Goal: Task Accomplishment & Management: Use online tool/utility

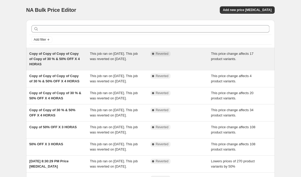
click at [121, 58] on span "This job ran on [DATE]. This job was reverted on [DATE]." at bounding box center [114, 56] width 48 height 9
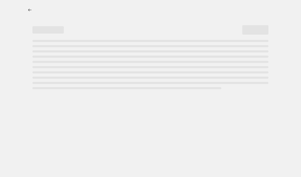
select select "pcap"
select select "no_change"
select select "collection"
select select "product_status"
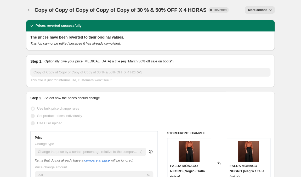
click at [254, 11] on span "More actions" at bounding box center [257, 10] width 19 height 4
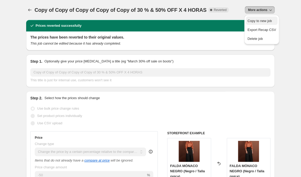
click at [255, 20] on span "Copy to new job" at bounding box center [260, 21] width 24 height 4
select select "pcap"
select select "no_change"
select select "collection"
select select "product_status"
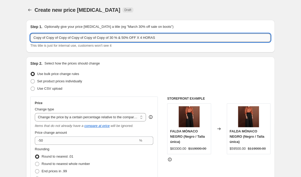
click at [167, 39] on input "Copy of Copy of Copy of Copy of Copy of Copy of 30 % & 50% OFF X 4 HORAS" at bounding box center [150, 37] width 240 height 8
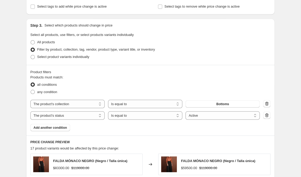
scroll to position [234, 0]
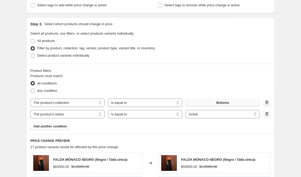
type input "blusas 20% OFF"
click at [197, 105] on button "Bottoms" at bounding box center [223, 102] width 74 height 7
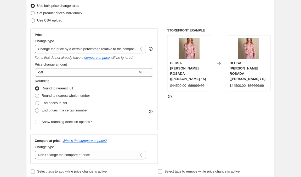
scroll to position [66, 0]
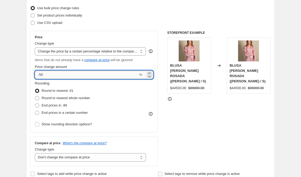
click at [46, 75] on input "-50" at bounding box center [86, 74] width 103 height 8
type input "-5"
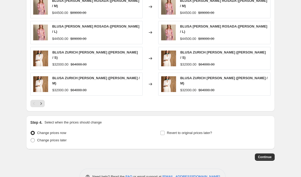
scroll to position [424, 0]
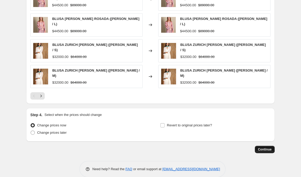
type input "-20"
click at [261, 147] on span "Continue" at bounding box center [265, 149] width 14 height 4
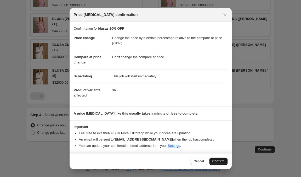
click at [221, 161] on span "Confirm" at bounding box center [219, 161] width 12 height 4
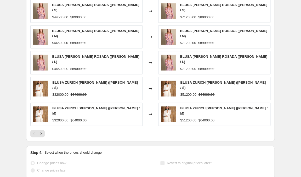
scroll to position [438, 0]
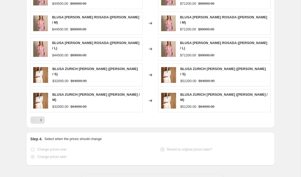
click at [164, 63] on div "BLUSA ZURICH [PERSON_NAME] ([PERSON_NAME] / S) $51200.00 $64000.00" at bounding box center [214, 74] width 112 height 23
select select "pcap"
select select "no_change"
select select "collection"
select select "product_status"
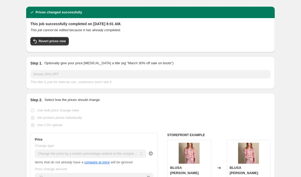
scroll to position [0, 0]
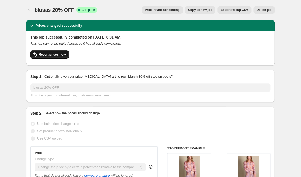
click at [53, 55] on span "Revert prices now" at bounding box center [52, 54] width 27 height 4
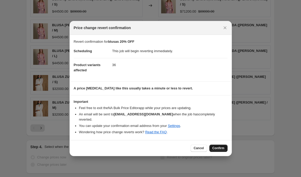
click at [219, 146] on span "Confirm" at bounding box center [219, 148] width 12 height 4
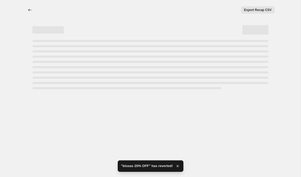
select select "pcap"
select select "no_change"
select select "collection"
select select "product_status"
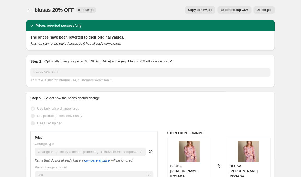
click at [193, 8] on span "Copy to new job" at bounding box center [200, 10] width 24 height 4
select select "pcap"
select select "no_change"
select select "collection"
select select "product_status"
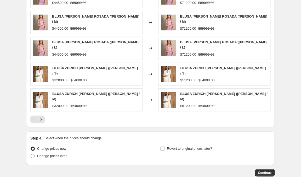
scroll to position [424, 0]
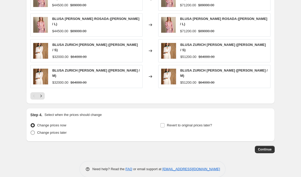
click at [31, 130] on span at bounding box center [33, 132] width 4 height 4
click at [31, 130] on input "Change prices later" at bounding box center [31, 130] width 0 height 0
radio input "true"
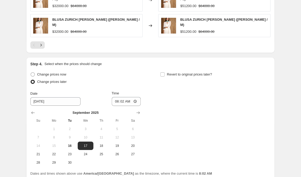
scroll to position [480, 0]
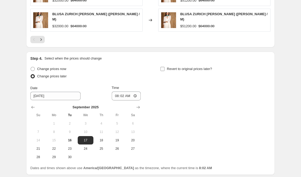
click at [163, 67] on input "Revert to original prices later?" at bounding box center [162, 69] width 4 height 4
checkbox input "true"
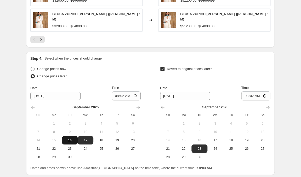
click at [71, 138] on span "16" at bounding box center [70, 140] width 12 height 4
type input "[DATE]"
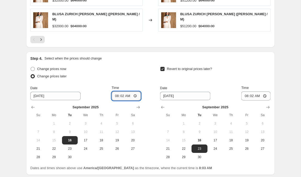
click at [121, 91] on input "08:02" at bounding box center [126, 95] width 29 height 9
type input "08:55"
click at [167, 146] on span "21" at bounding box center [168, 148] width 12 height 4
type input "[DATE]"
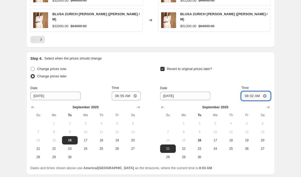
click at [249, 91] on input "08:02" at bounding box center [255, 95] width 29 height 9
click at [249, 91] on input "11:55" at bounding box center [255, 95] width 29 height 9
click at [264, 91] on input "12:00" at bounding box center [255, 95] width 29 height 9
click at [262, 73] on div "Revert to original prices later? Date [DATE] Time 00:00 [DATE] Su Mo Tu We Th F…" at bounding box center [215, 113] width 110 height 96
click at [258, 91] on input "00:00" at bounding box center [255, 95] width 29 height 9
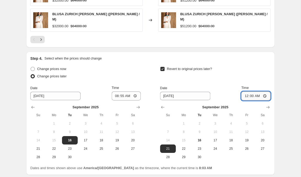
type input "00:01"
click at [258, 65] on div "Revert to original prices later?" at bounding box center [215, 73] width 110 height 16
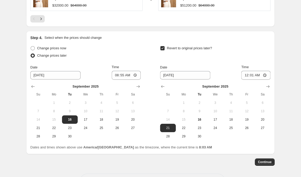
scroll to position [504, 0]
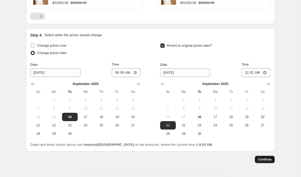
click at [265, 157] on span "Continue" at bounding box center [265, 159] width 14 height 4
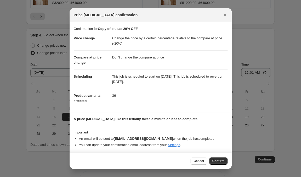
click at [241, 160] on div at bounding box center [150, 88] width 301 height 177
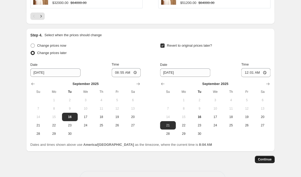
click at [265, 157] on span "Continue" at bounding box center [265, 159] width 14 height 4
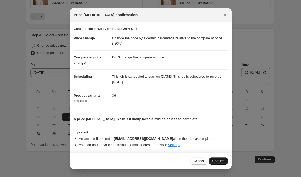
click at [218, 161] on span "Confirm" at bounding box center [219, 161] width 12 height 4
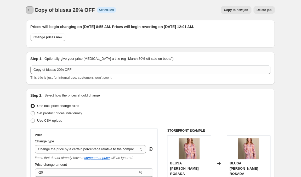
click at [29, 10] on icon "Price change jobs" at bounding box center [29, 9] width 5 height 5
